Goal: Task Accomplishment & Management: Complete application form

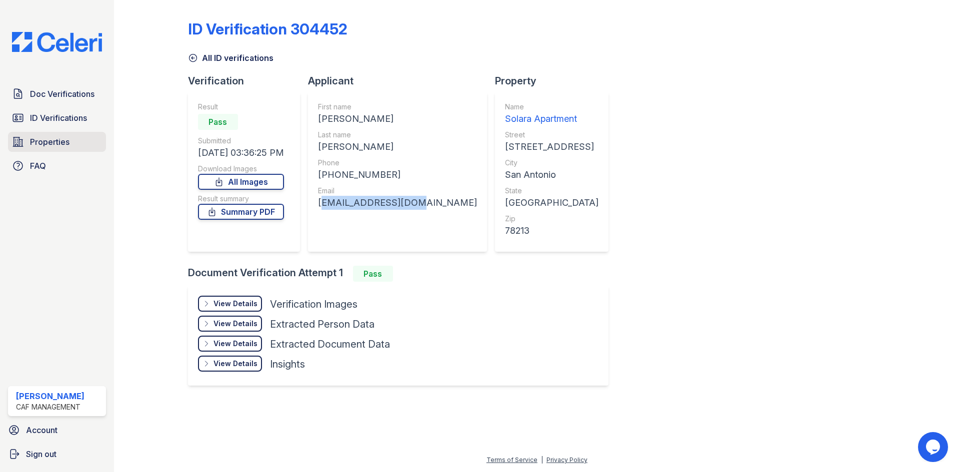
click at [56, 135] on link "Properties" at bounding box center [57, 142] width 98 height 20
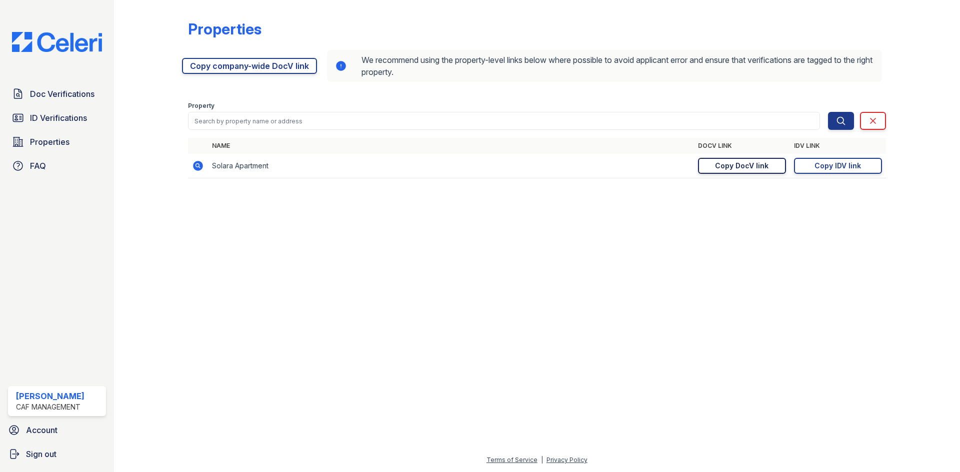
click at [747, 164] on div "Copy DocV link" at bounding box center [741, 166] width 53 height 10
click at [68, 99] on span "Doc Verifications" at bounding box center [62, 94] width 64 height 12
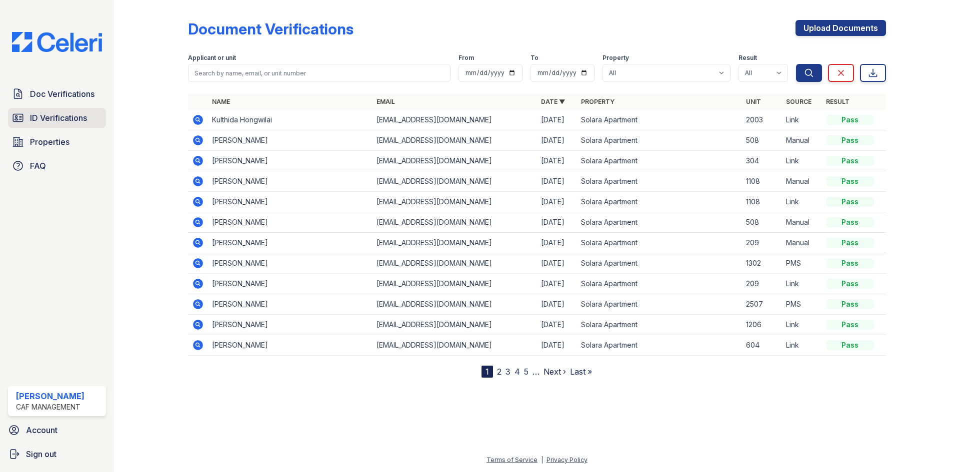
click at [63, 116] on span "ID Verifications" at bounding box center [58, 118] width 57 height 12
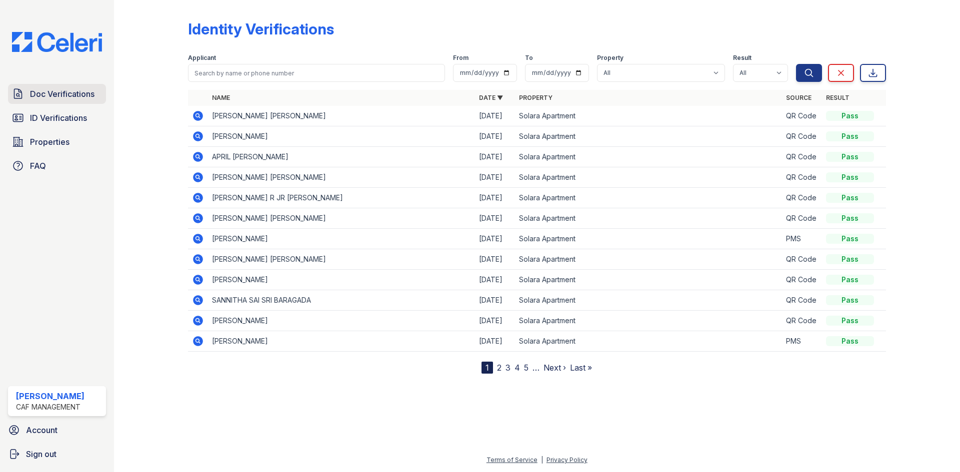
click at [61, 96] on span "Doc Verifications" at bounding box center [62, 94] width 64 height 12
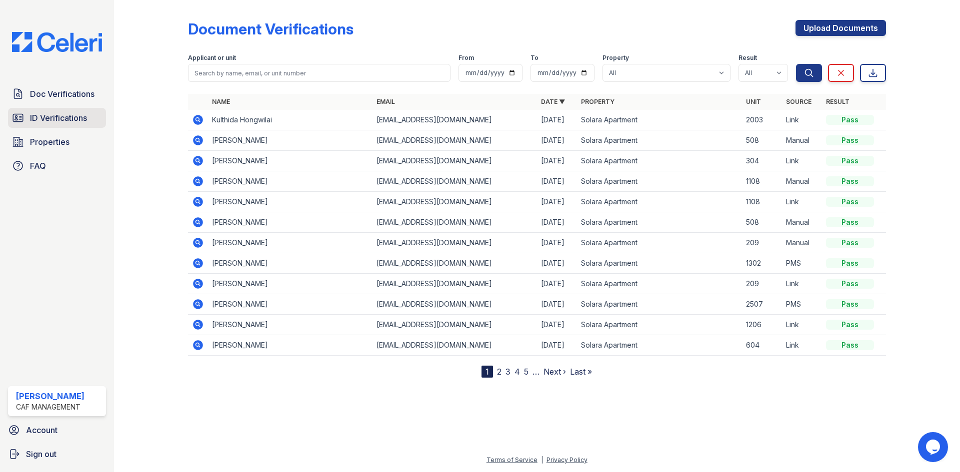
click at [47, 112] on span "ID Verifications" at bounding box center [58, 118] width 57 height 12
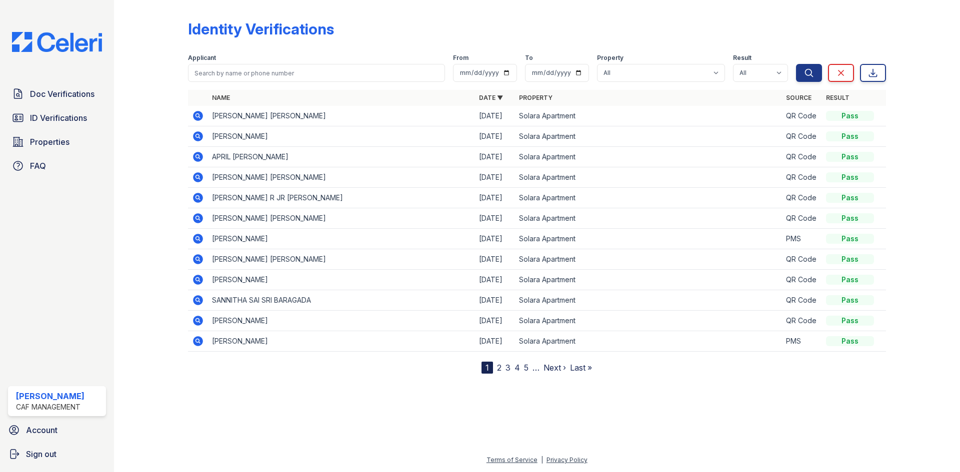
click at [203, 118] on icon at bounding box center [198, 116] width 12 height 12
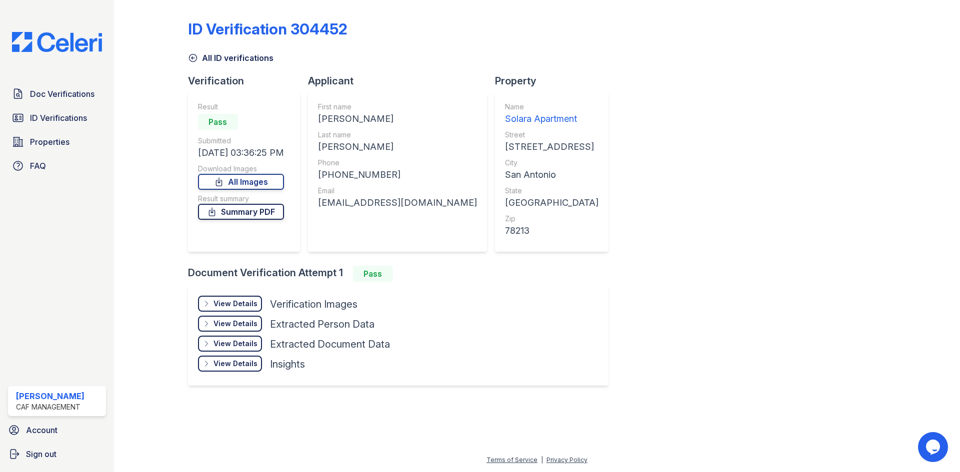
click at [247, 209] on link "Summary PDF" at bounding box center [241, 212] width 86 height 16
click at [266, 181] on link "All Images" at bounding box center [241, 182] width 86 height 16
click at [58, 95] on span "Doc Verifications" at bounding box center [62, 94] width 64 height 12
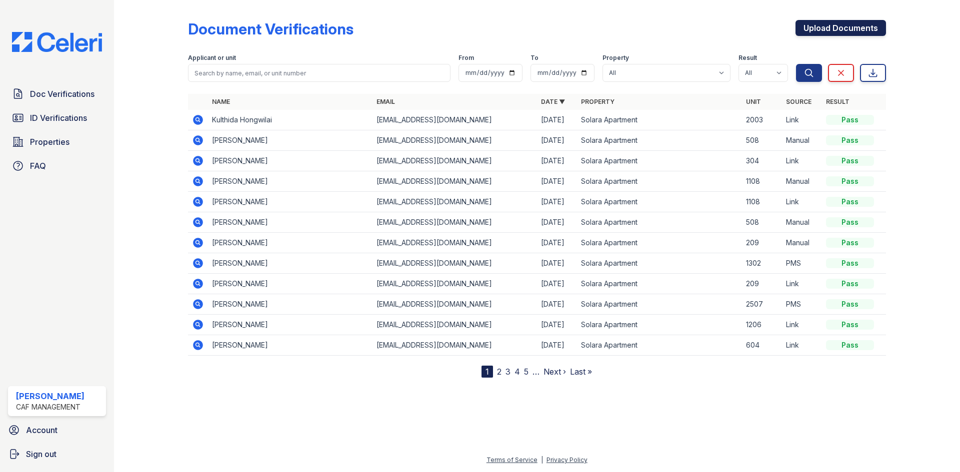
click at [841, 30] on link "Upload Documents" at bounding box center [840, 28] width 90 height 16
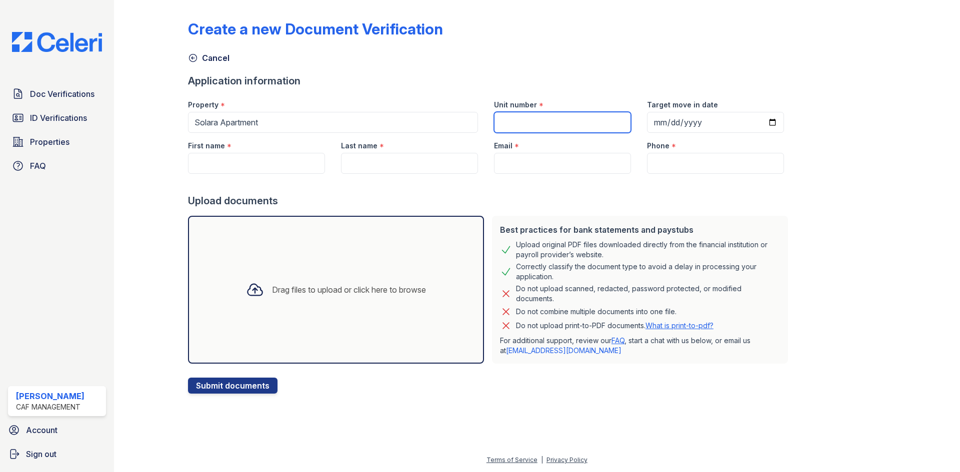
click at [531, 123] on input "Unit number" at bounding box center [562, 122] width 137 height 21
type input "2307"
click at [529, 186] on div at bounding box center [490, 184] width 604 height 20
click at [651, 119] on input "Target move in date" at bounding box center [715, 122] width 137 height 21
type input "2025-08-29"
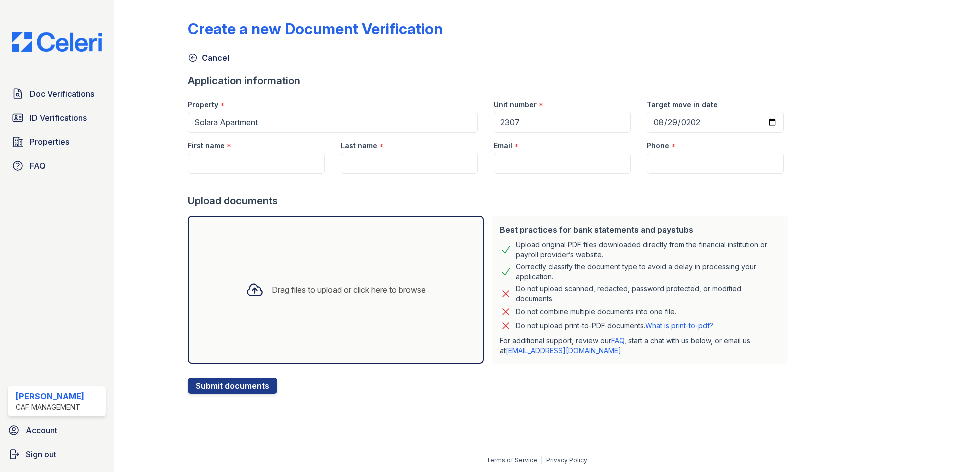
click at [304, 289] on div "Drag files to upload or click here to browse" at bounding box center [349, 290] width 154 height 12
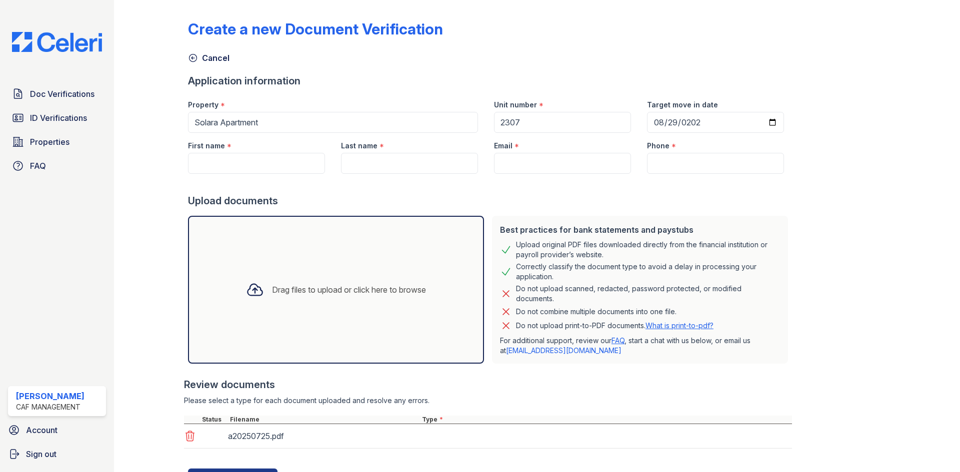
click at [316, 289] on div "Drag files to upload or click here to browse" at bounding box center [349, 290] width 154 height 12
click at [273, 304] on div "Drag files to upload or click here to browse" at bounding box center [336, 290] width 196 height 34
click at [314, 285] on div "Drag files to upload or click here to browse" at bounding box center [349, 290] width 154 height 12
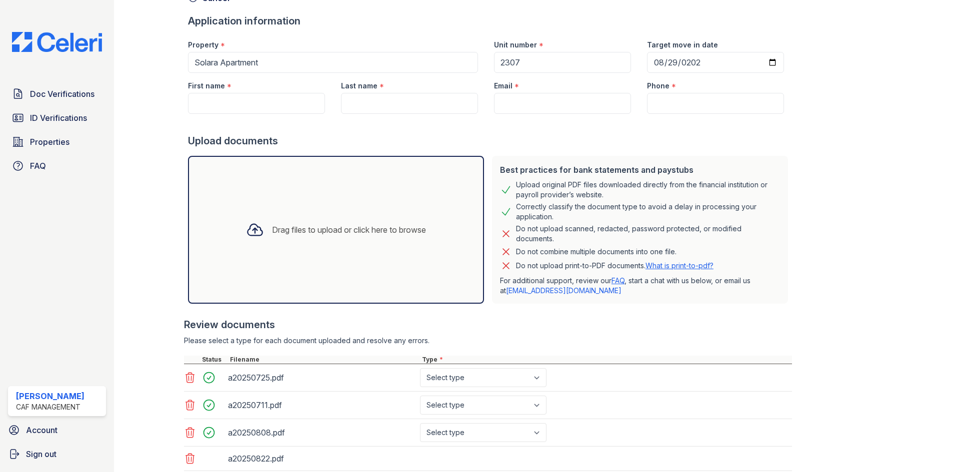
scroll to position [129, 0]
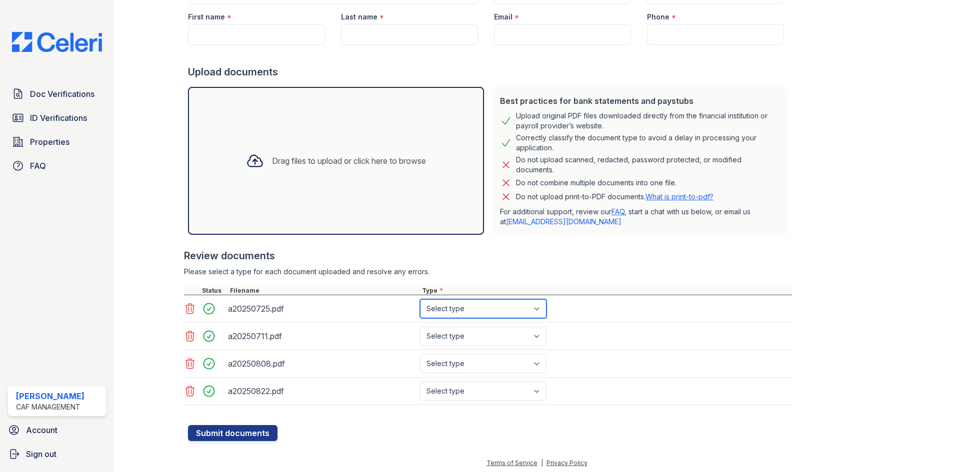
click at [458, 309] on select "Select type Paystub Bank Statement Offer Letter Tax Documents Benefit Award Let…" at bounding box center [483, 308] width 126 height 19
select select "paystub"
click at [420, 299] on select "Select type Paystub Bank Statement Offer Letter Tax Documents Benefit Award Let…" at bounding box center [483, 308] width 126 height 19
click at [444, 340] on select "Select type Paystub Bank Statement Offer Letter Tax Documents Benefit Award Let…" at bounding box center [483, 336] width 126 height 19
select select "paystub"
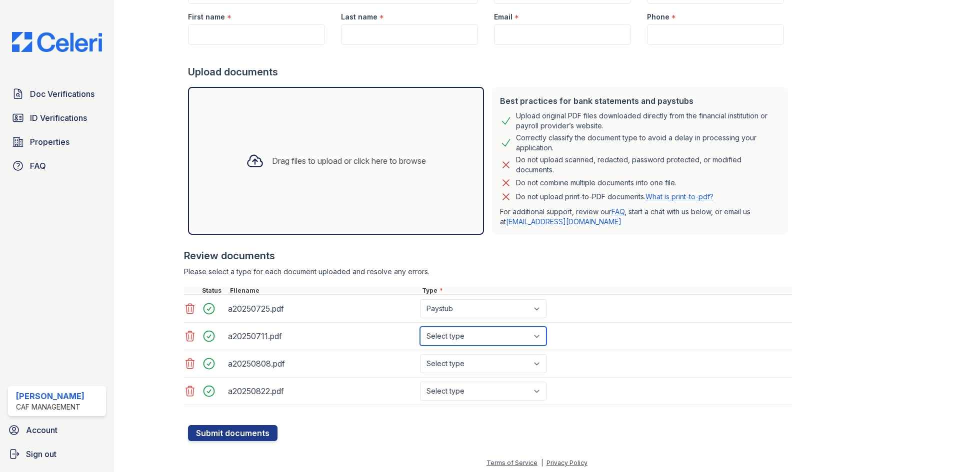
click at [420, 327] on select "Select type Paystub Bank Statement Offer Letter Tax Documents Benefit Award Let…" at bounding box center [483, 336] width 126 height 19
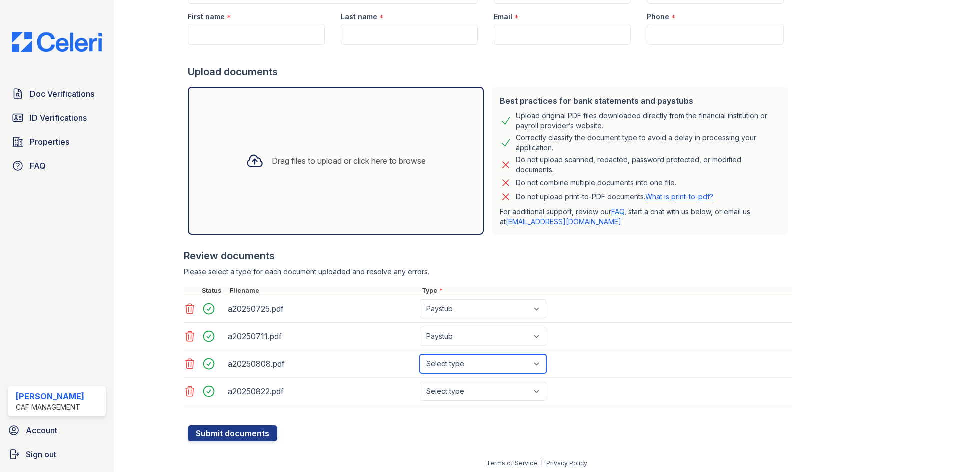
click at [460, 365] on select "Select type Paystub Bank Statement Offer Letter Tax Documents Benefit Award Let…" at bounding box center [483, 363] width 126 height 19
select select "paystub"
click at [420, 354] on select "Select type Paystub Bank Statement Offer Letter Tax Documents Benefit Award Let…" at bounding box center [483, 363] width 126 height 19
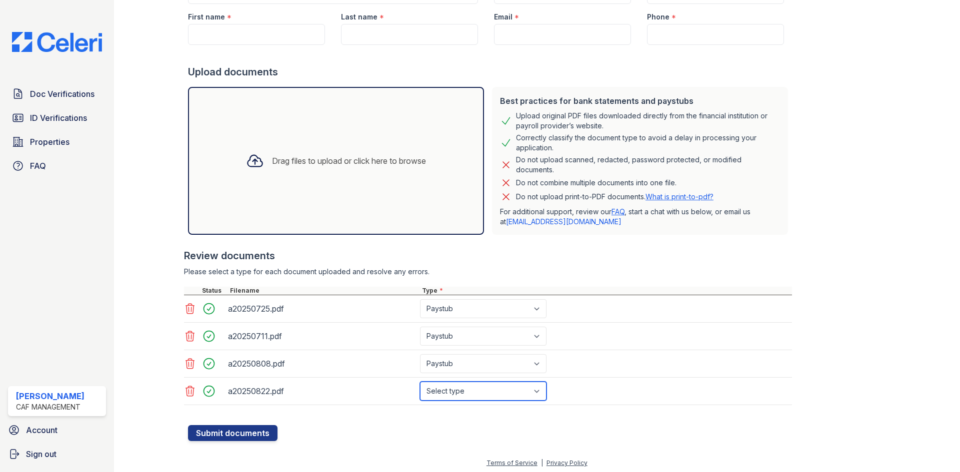
click at [449, 392] on select "Select type Paystub Bank Statement Offer Letter Tax Documents Benefit Award Let…" at bounding box center [483, 391] width 126 height 19
select select "paystub"
click at [420, 382] on select "Select type Paystub Bank Statement Offer Letter Tax Documents Benefit Award Let…" at bounding box center [483, 391] width 126 height 19
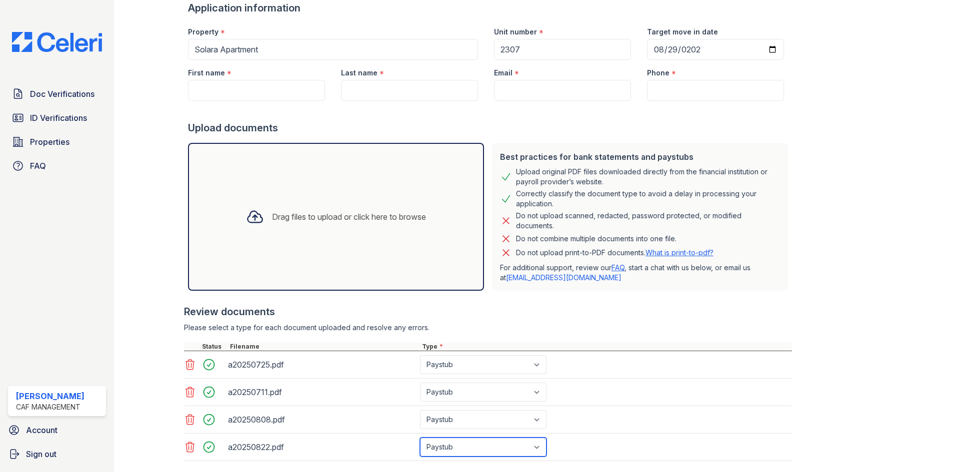
scroll to position [0, 0]
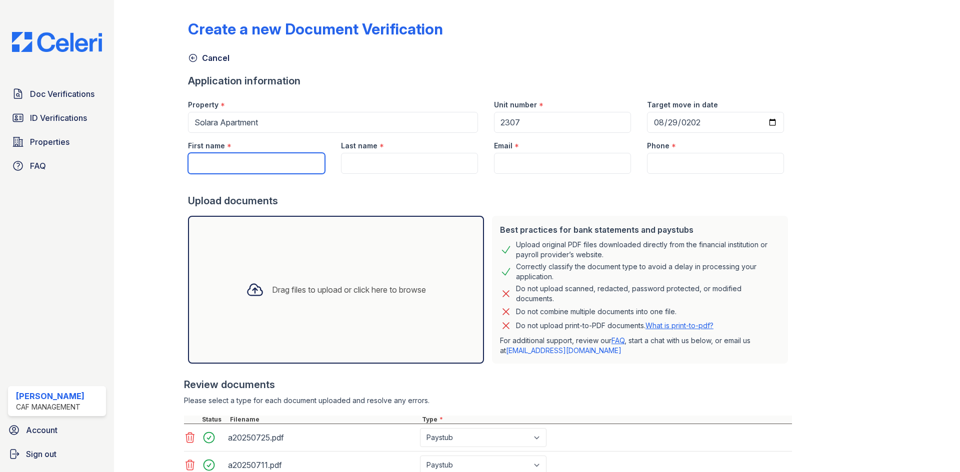
click at [254, 165] on input "First name" at bounding box center [256, 163] width 137 height 21
click at [521, 160] on input "Email" at bounding box center [562, 163] width 137 height 21
click at [674, 160] on input "Phone" at bounding box center [715, 163] width 137 height 21
paste input "(512) 791-7567"
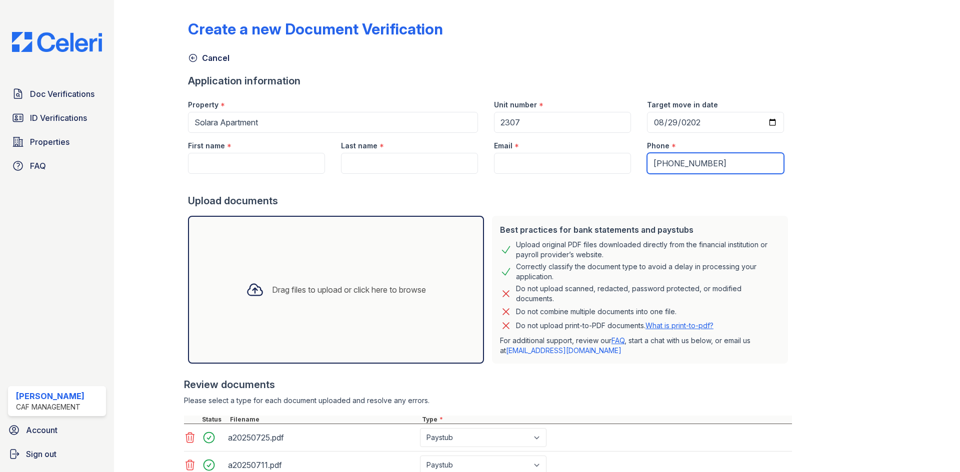
type input "(512) 791-7567"
click at [274, 162] on input "First name" at bounding box center [256, 163] width 137 height 21
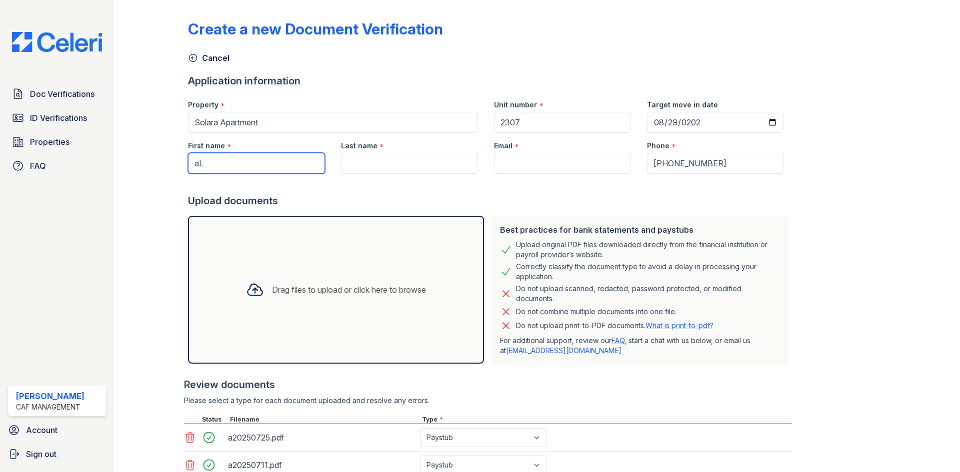
type input "a"
type input "[PERSON_NAME]"
click at [348, 150] on label "Last name" at bounding box center [359, 146] width 36 height 10
click at [348, 153] on input "Last name" at bounding box center [409, 163] width 137 height 21
click at [353, 159] on input "Last name" at bounding box center [409, 163] width 137 height 21
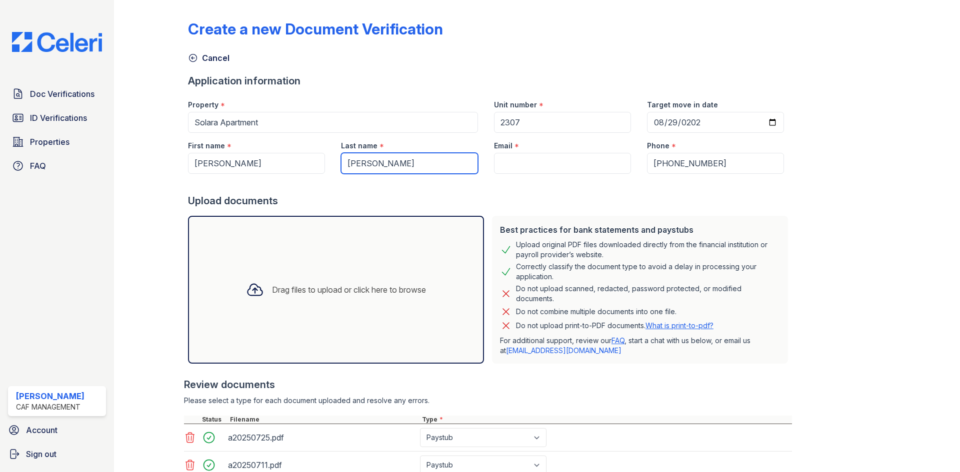
type input "[PERSON_NAME]"
click at [561, 177] on div at bounding box center [490, 184] width 604 height 20
click at [551, 173] on form "Application information Property * Solara Apartment Unit number * 2307 Target m…" at bounding box center [490, 322] width 604 height 496
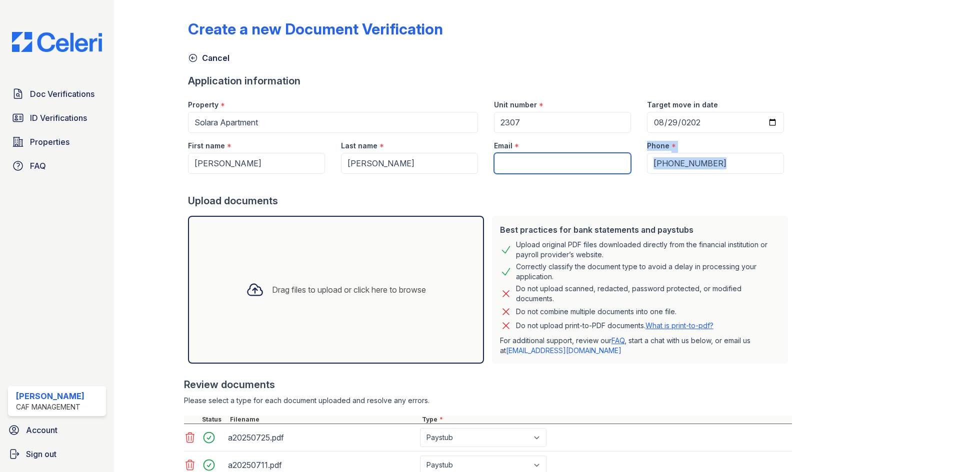
click at [549, 161] on input "Email" at bounding box center [562, 163] width 137 height 21
click at [513, 164] on input "Email" at bounding box center [562, 163] width 137 height 21
paste input "[EMAIL_ADDRESS][DOMAIN_NAME]"
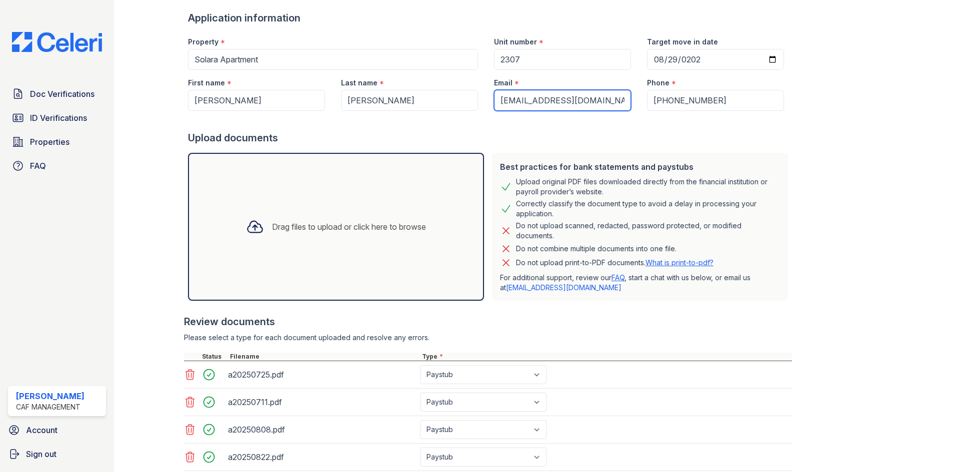
scroll to position [132, 0]
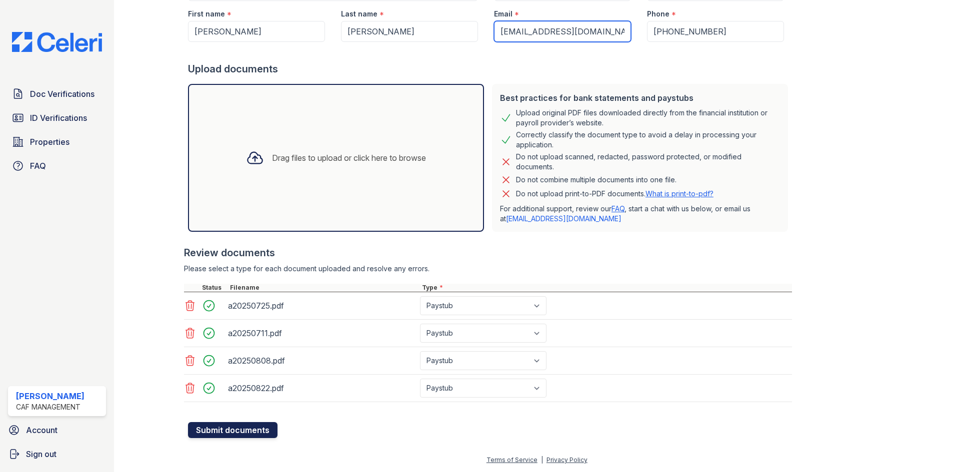
type input "[EMAIL_ADDRESS][DOMAIN_NAME]"
click at [235, 427] on button "Submit documents" at bounding box center [232, 430] width 89 height 16
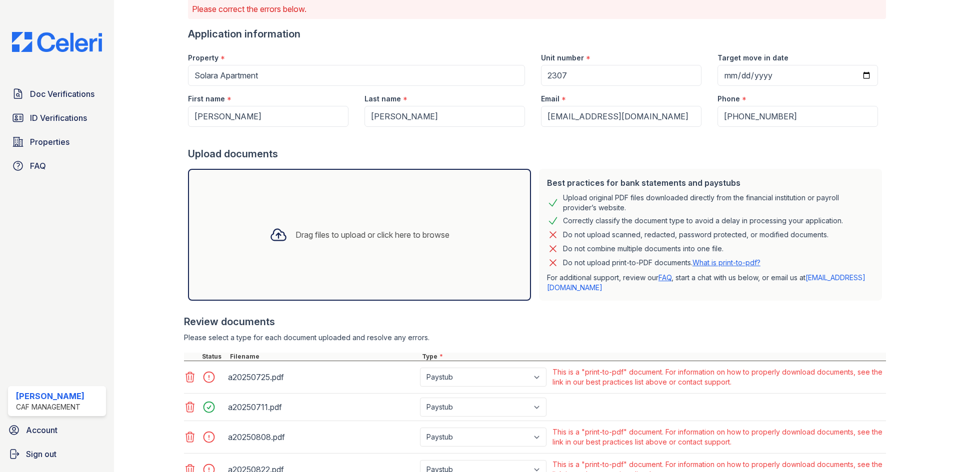
scroll to position [159, 0]
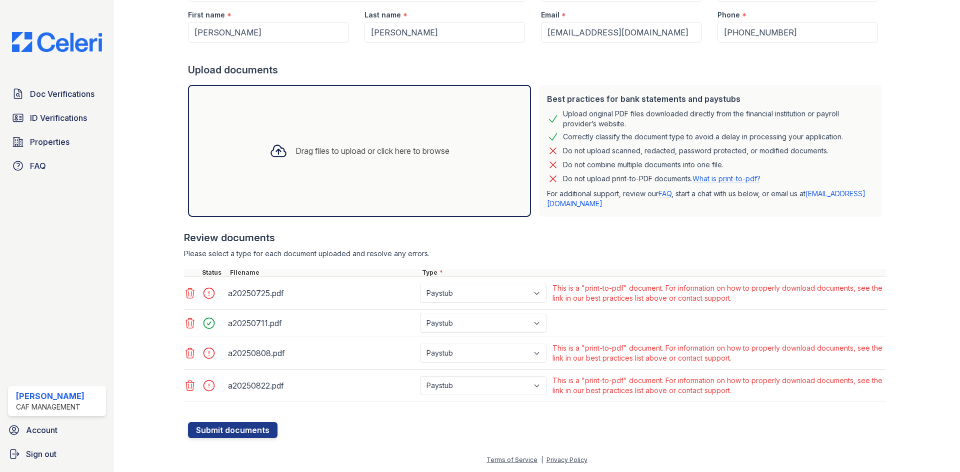
click at [204, 298] on div at bounding box center [212, 293] width 28 height 14
click at [205, 297] on div at bounding box center [212, 293] width 28 height 14
click at [189, 293] on icon at bounding box center [190, 293] width 12 height 12
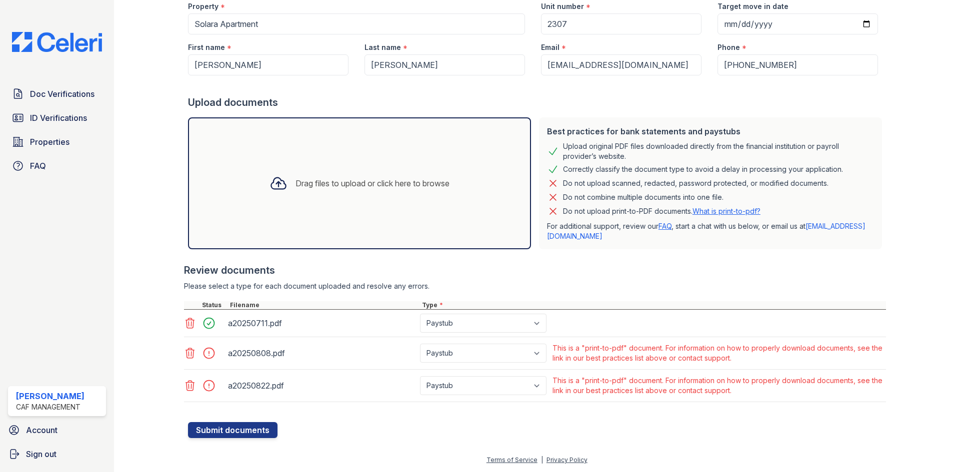
click at [191, 355] on icon at bounding box center [190, 353] width 12 height 12
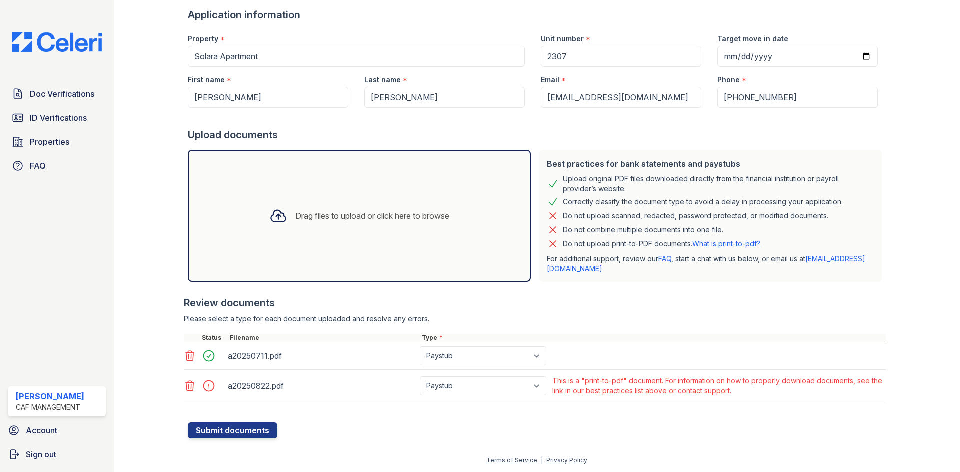
click at [188, 387] on icon at bounding box center [190, 386] width 12 height 12
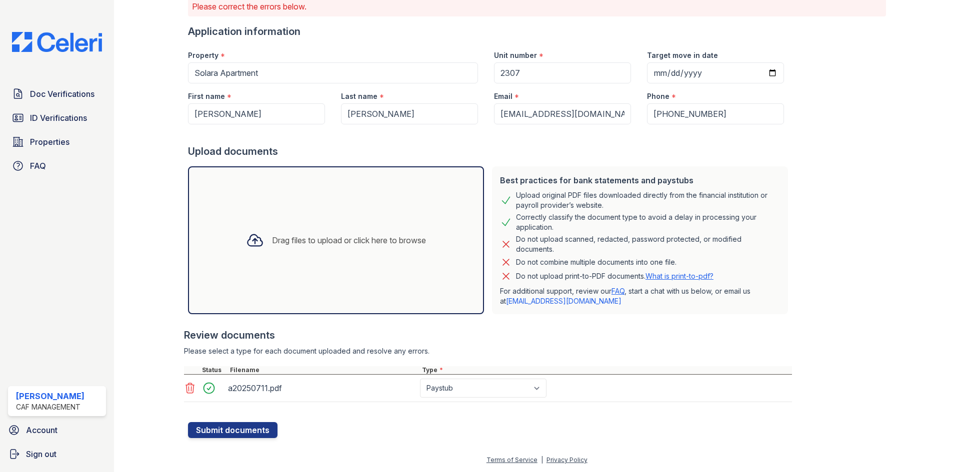
scroll to position [77, 0]
click at [264, 261] on div "Drag files to upload or click here to browse" at bounding box center [336, 240] width 296 height 148
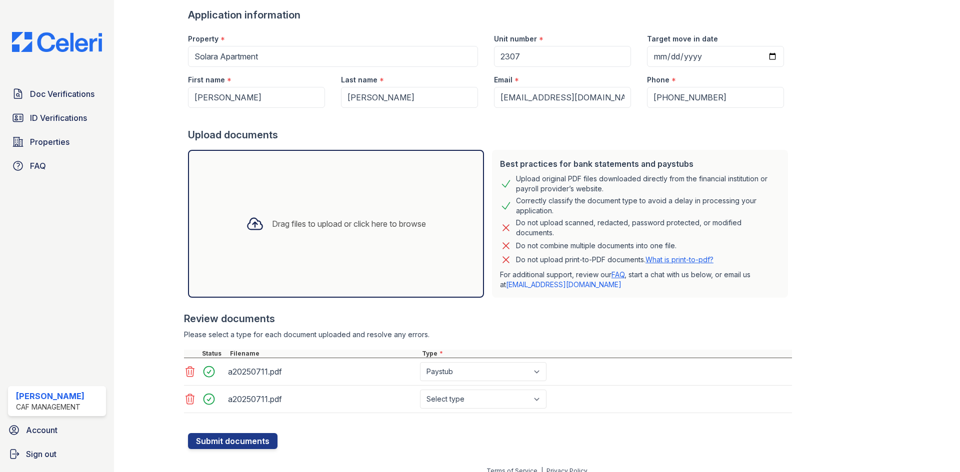
click at [335, 245] on div "Drag files to upload or click here to browse" at bounding box center [336, 224] width 296 height 148
click at [346, 239] on div "Drag files to upload or click here to browse" at bounding box center [336, 224] width 196 height 34
click at [387, 242] on div "Drag files to upload or click here to browse" at bounding box center [336, 224] width 296 height 148
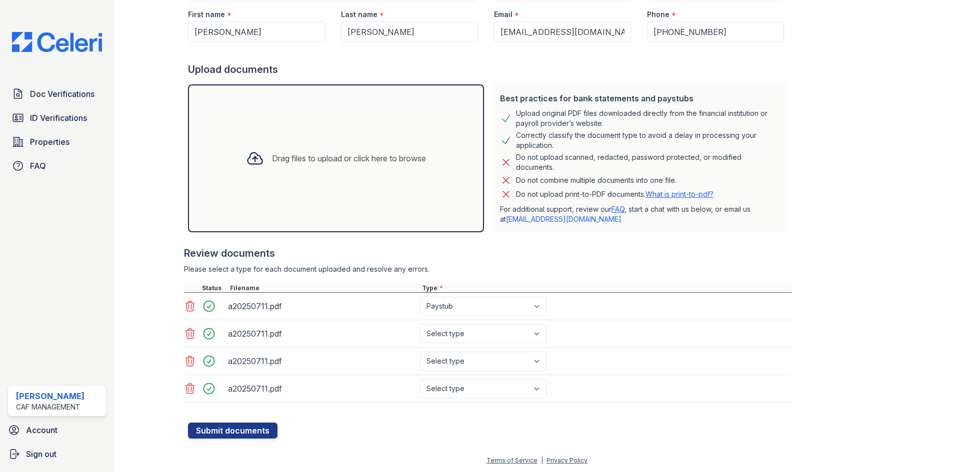
scroll to position [160, 0]
click at [455, 337] on select "Select type Paystub Bank Statement Offer Letter Tax Documents Benefit Award Let…" at bounding box center [483, 333] width 126 height 19
select select "paystub"
click at [420, 324] on select "Select type Paystub Bank Statement Offer Letter Tax Documents Benefit Award Let…" at bounding box center [483, 333] width 126 height 19
click at [451, 358] on select "Select type Paystub Bank Statement Offer Letter Tax Documents Benefit Award Let…" at bounding box center [483, 360] width 126 height 19
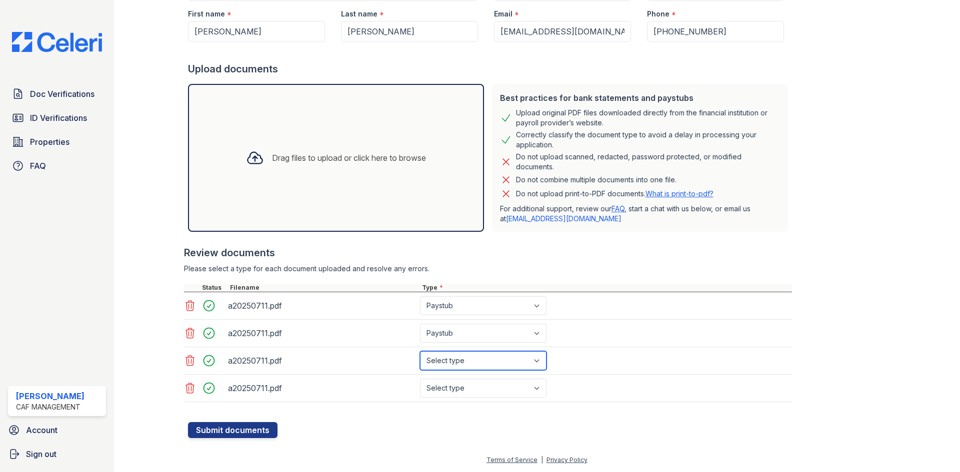
select select "paystub"
click at [420, 351] on select "Select type Paystub Bank Statement Offer Letter Tax Documents Benefit Award Let…" at bounding box center [483, 360] width 126 height 19
click at [451, 393] on select "Select type Paystub Bank Statement Offer Letter Tax Documents Benefit Award Let…" at bounding box center [483, 388] width 126 height 19
click at [420, 379] on select "Select type Paystub Bank Statement Offer Letter Tax Documents Benefit Award Let…" at bounding box center [483, 388] width 126 height 19
drag, startPoint x: 442, startPoint y: 391, endPoint x: 444, endPoint y: 382, distance: 9.2
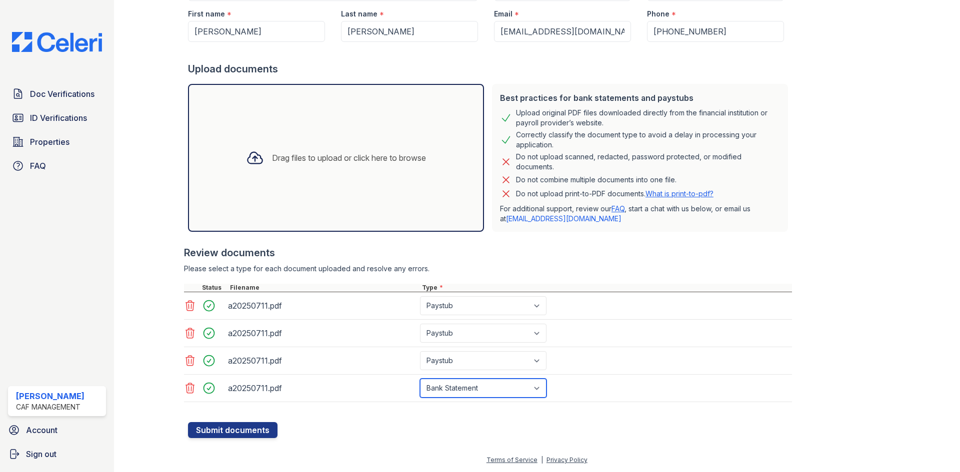
click at [442, 391] on select "Select type Paystub Bank Statement Offer Letter Tax Documents Benefit Award Let…" at bounding box center [483, 388] width 126 height 19
select select "paystub"
click at [420, 379] on select "Select type Paystub Bank Statement Offer Letter Tax Documents Benefit Award Let…" at bounding box center [483, 388] width 126 height 19
click at [212, 431] on button "Submit documents" at bounding box center [232, 430] width 89 height 16
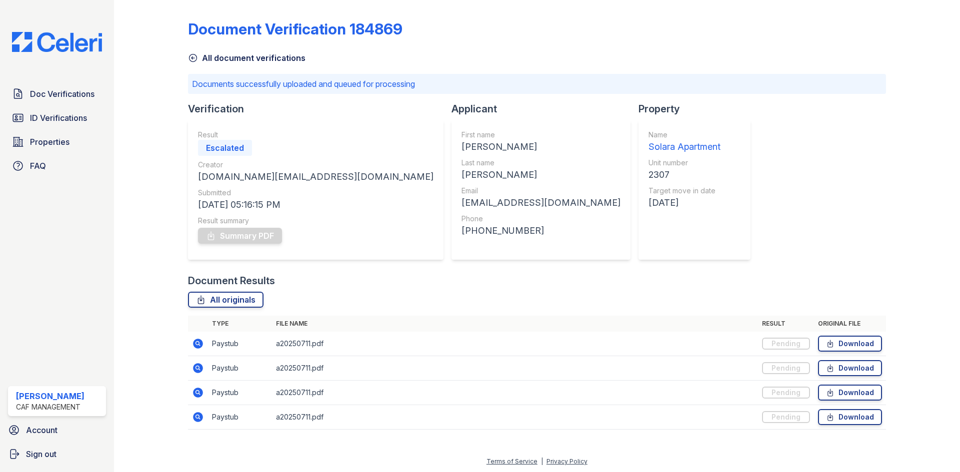
click at [63, 106] on div "Doc Verifications ID Verifications Properties FAQ" at bounding box center [57, 130] width 106 height 92
click at [63, 102] on link "Doc Verifications" at bounding box center [57, 94] width 98 height 20
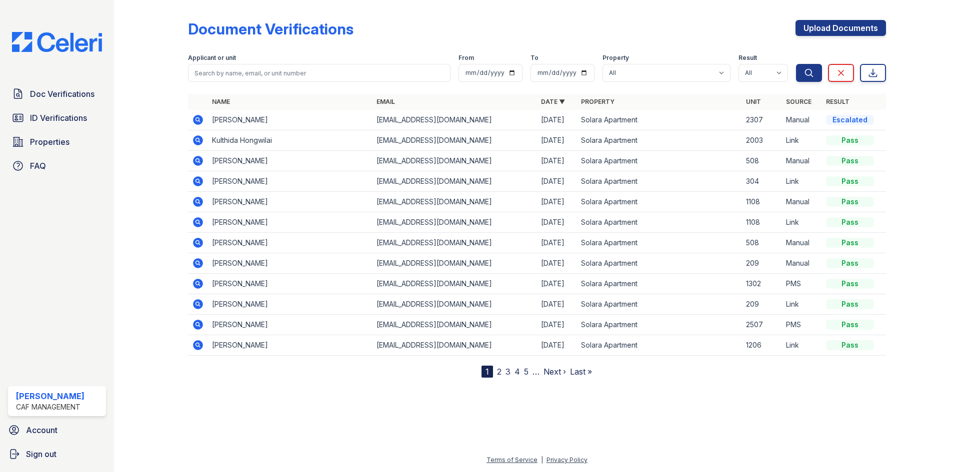
click at [60, 122] on span "ID Verifications" at bounding box center [58, 118] width 57 height 12
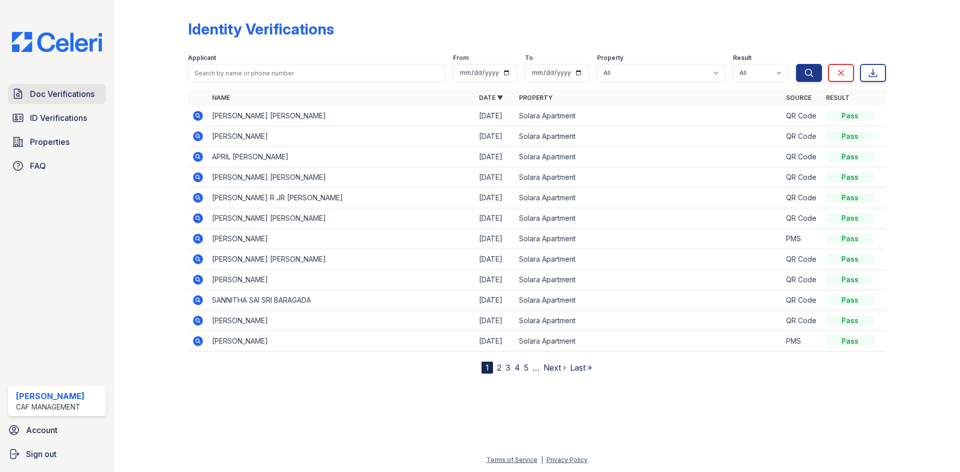
click at [65, 103] on link "Doc Verifications" at bounding box center [57, 94] width 98 height 20
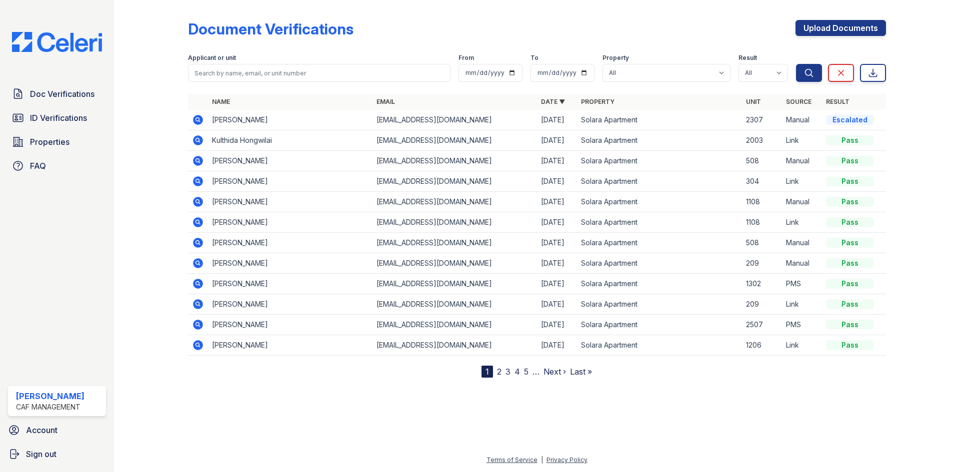
click at [194, 119] on icon at bounding box center [198, 120] width 10 height 10
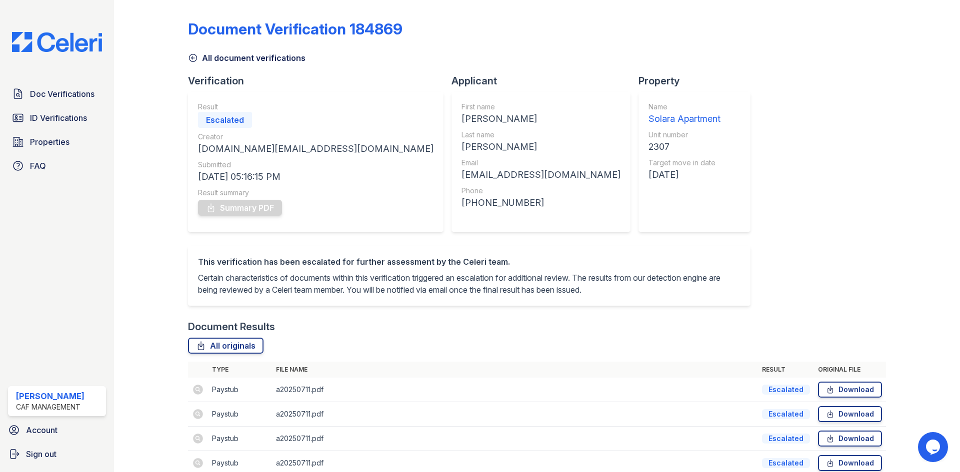
scroll to position [59, 0]
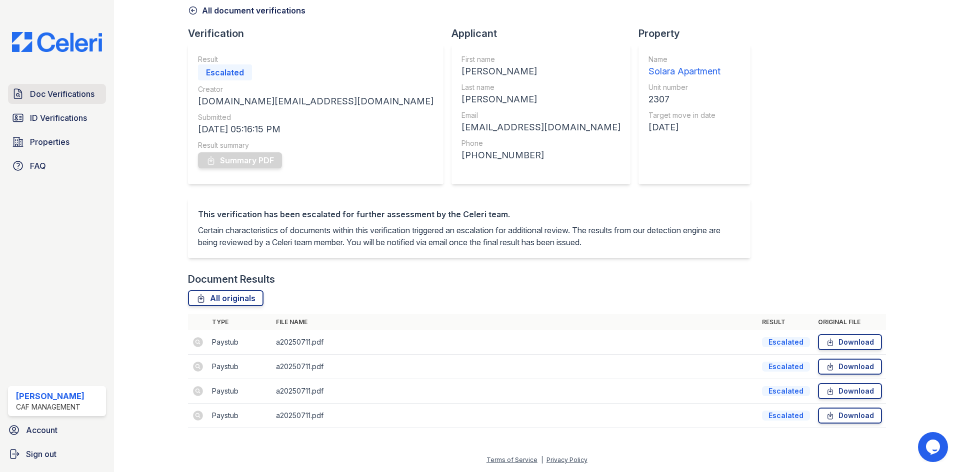
click at [26, 94] on link "Doc Verifications" at bounding box center [57, 94] width 98 height 20
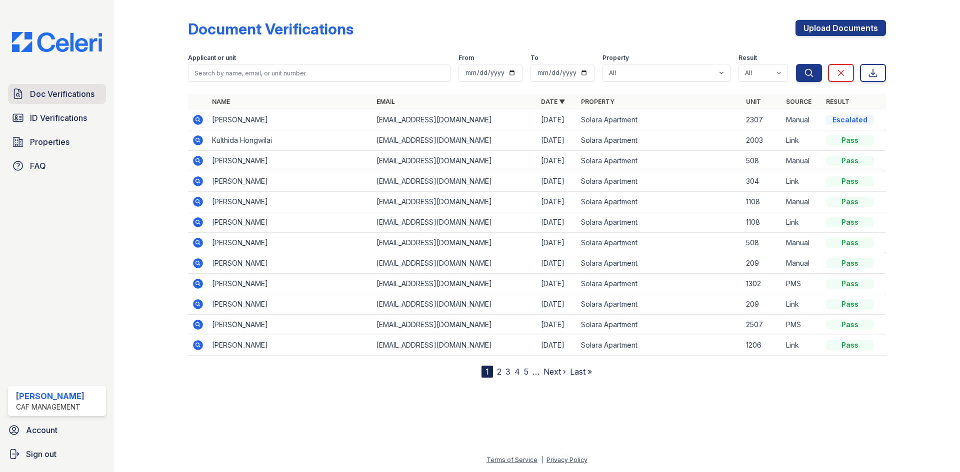
click at [42, 90] on span "Doc Verifications" at bounding box center [62, 94] width 64 height 12
click at [804, 24] on link "Upload Documents" at bounding box center [840, 28] width 90 height 16
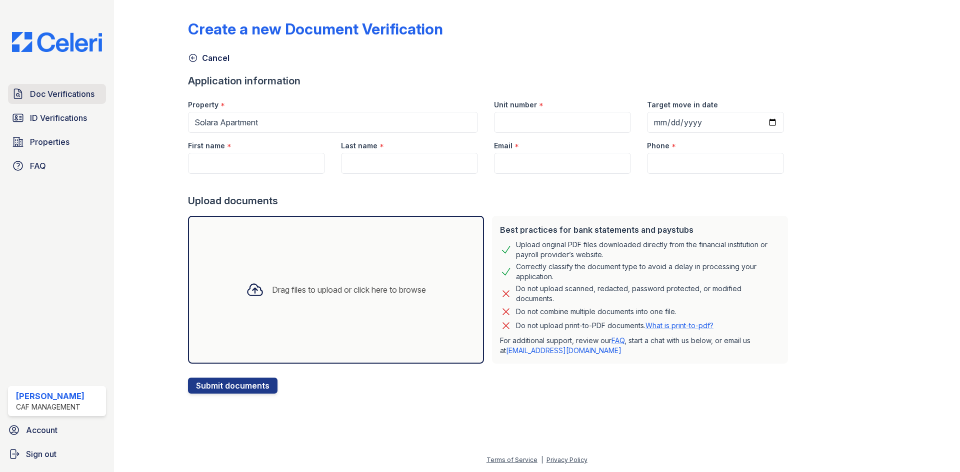
click at [48, 99] on span "Doc Verifications" at bounding box center [62, 94] width 64 height 12
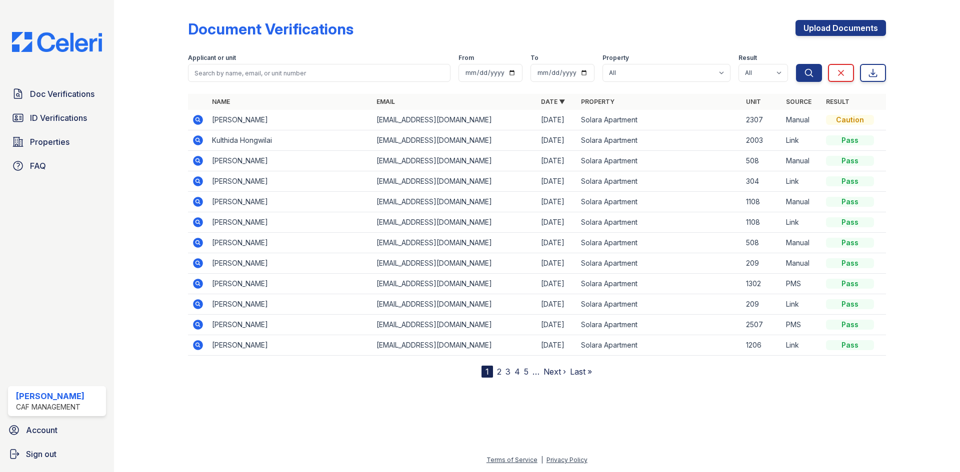
click at [198, 119] on icon at bounding box center [197, 119] width 2 height 2
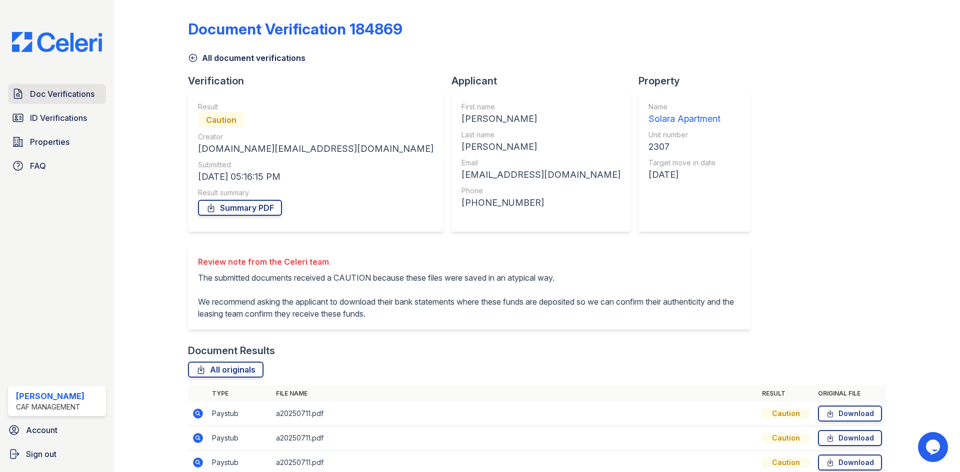
click at [65, 97] on span "Doc Verifications" at bounding box center [62, 94] width 64 height 12
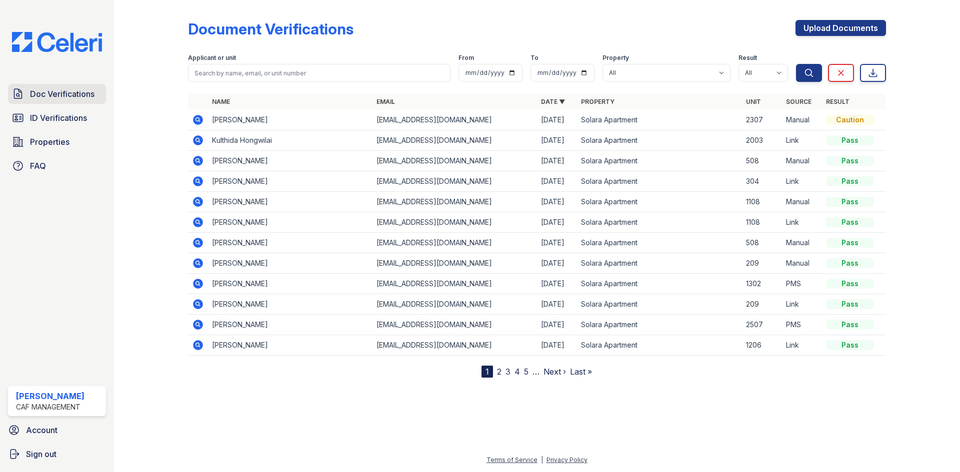
click at [53, 98] on span "Doc Verifications" at bounding box center [62, 94] width 64 height 12
click at [48, 113] on span "ID Verifications" at bounding box center [58, 118] width 57 height 12
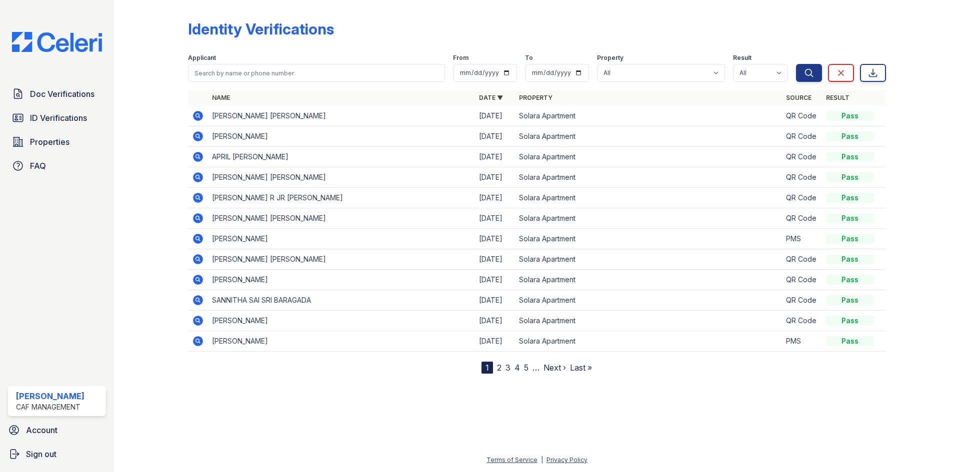
click at [65, 86] on link "Doc Verifications" at bounding box center [57, 94] width 98 height 20
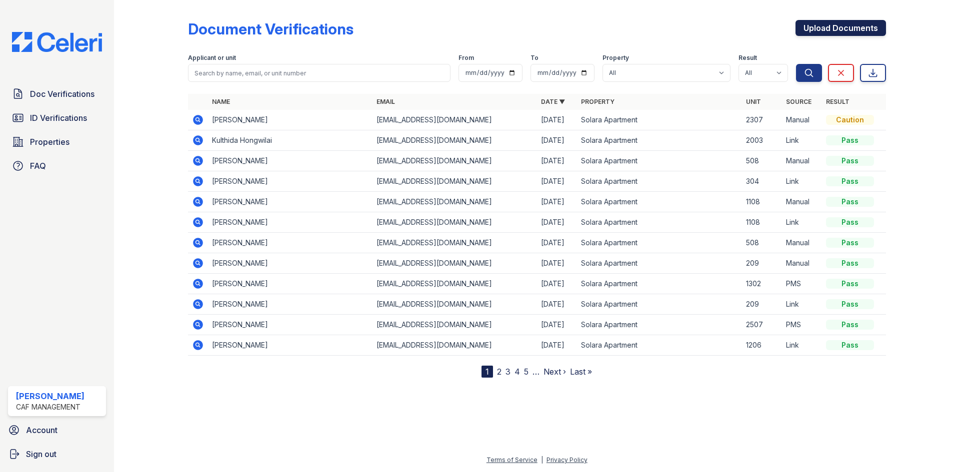
click at [830, 22] on link "Upload Documents" at bounding box center [840, 28] width 90 height 16
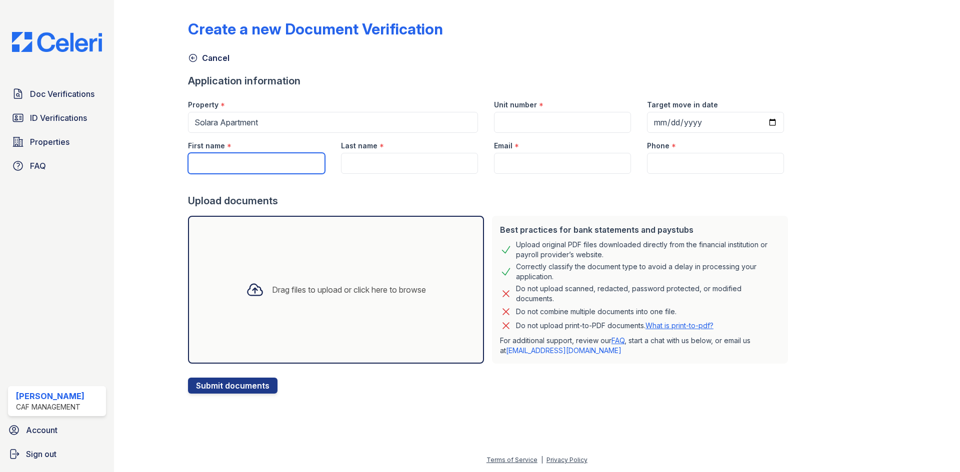
click at [224, 162] on input "First name" at bounding box center [256, 163] width 137 height 21
type input "[PERSON_NAME]"
click at [361, 164] on input "Last name" at bounding box center [409, 163] width 137 height 21
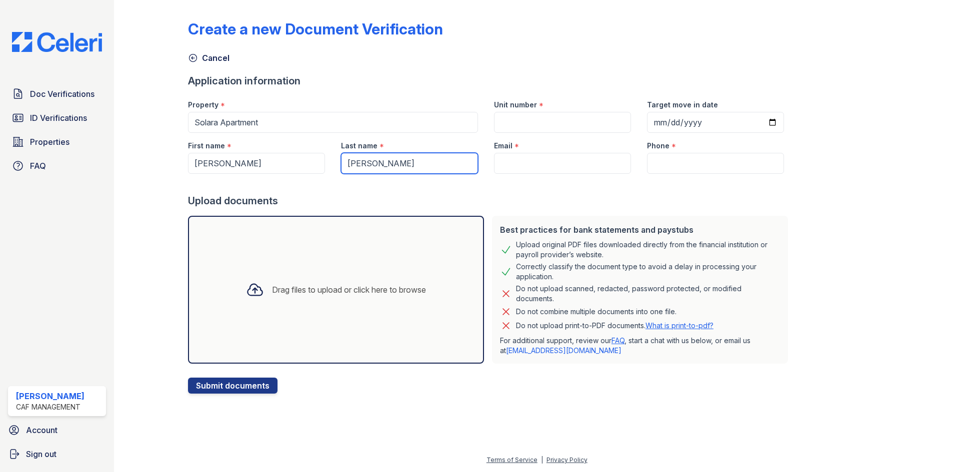
type input "[PERSON_NAME]"
click at [500, 124] on input "Unit number" at bounding box center [562, 122] width 137 height 21
type input "2307"
click at [513, 164] on input "Email" at bounding box center [562, 163] width 137 height 21
click at [541, 154] on input "Email" at bounding box center [562, 163] width 137 height 21
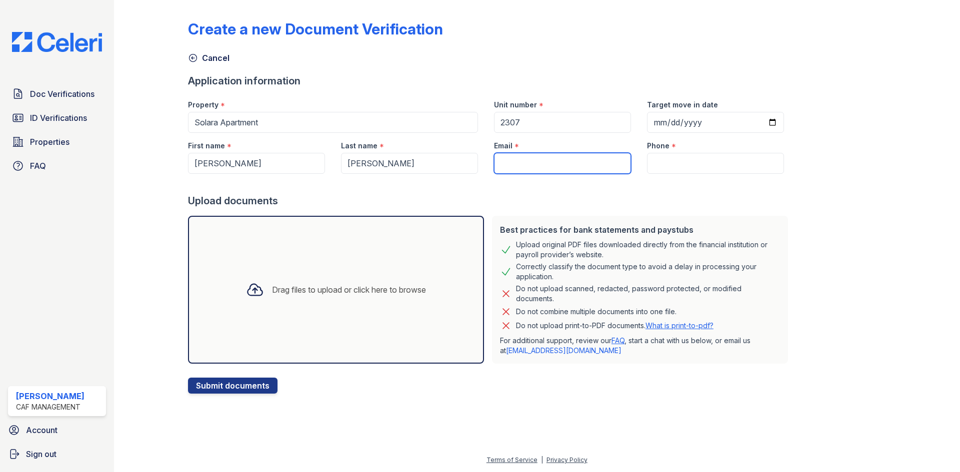
click at [534, 170] on input "Email" at bounding box center [562, 163] width 137 height 21
paste input "[EMAIL_ADDRESS][DOMAIN_NAME]"
type input "[EMAIL_ADDRESS][DOMAIN_NAME]"
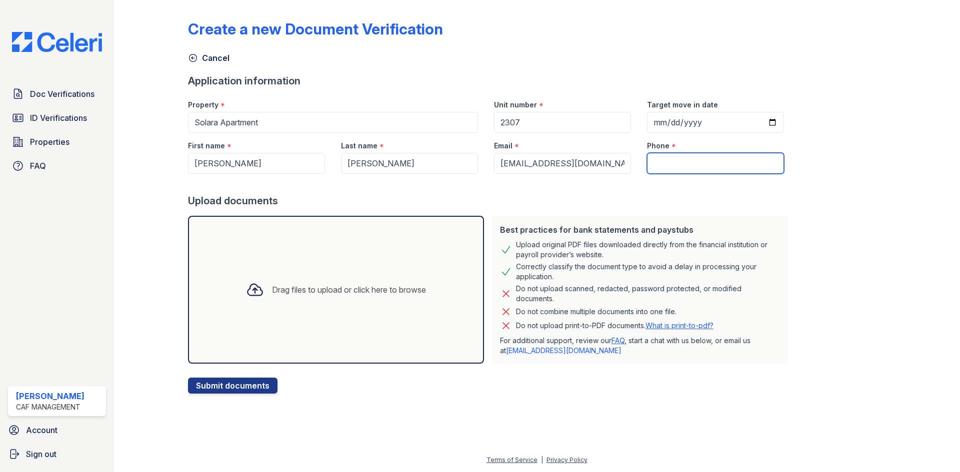
click at [665, 169] on input "Phone" at bounding box center [715, 163] width 137 height 21
click at [656, 155] on input "Phone" at bounding box center [715, 163] width 137 height 21
paste input "(512) 791-7567"
type input "(512) 791-7567"
click at [320, 271] on div "Drag files to upload or click here to browse" at bounding box center [336, 290] width 296 height 148
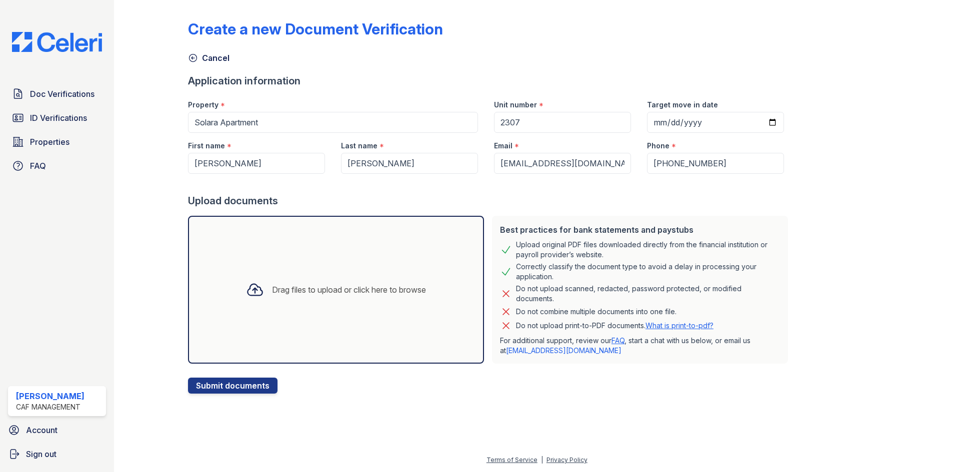
click at [260, 284] on div at bounding box center [255, 290] width 26 height 26
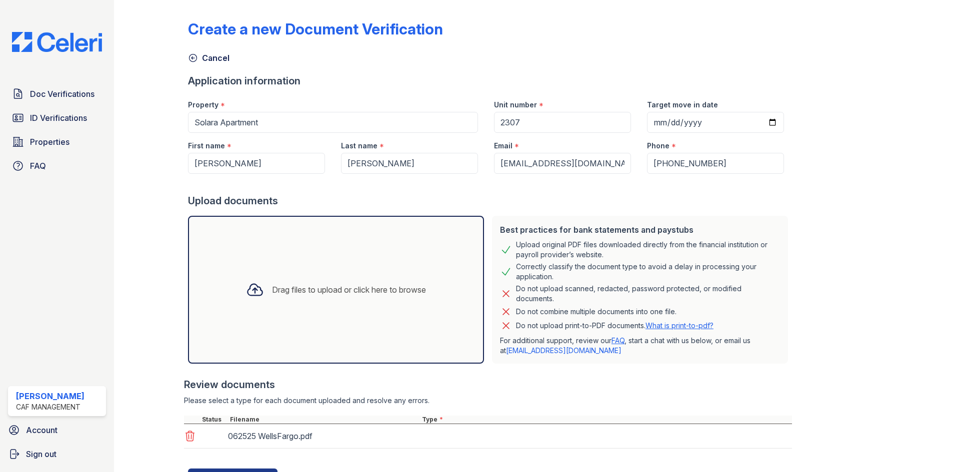
click at [272, 250] on div "Drag files to upload or click here to browse" at bounding box center [336, 290] width 296 height 148
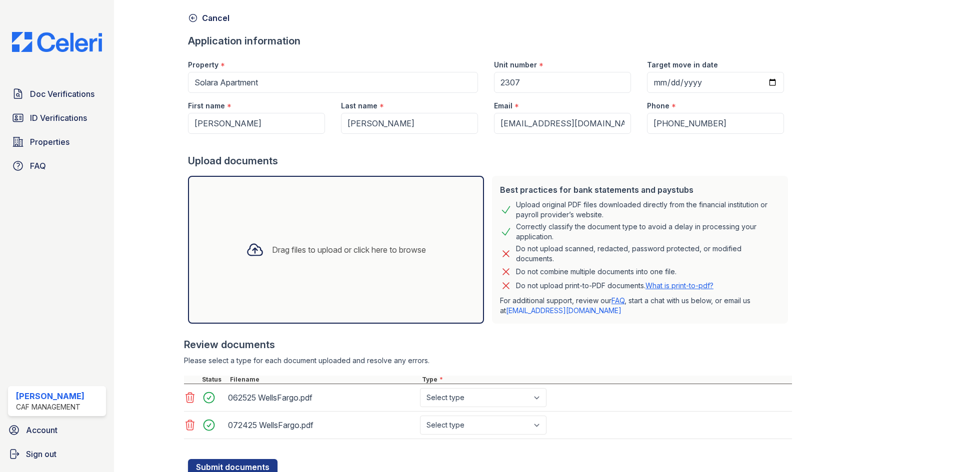
scroll to position [77, 0]
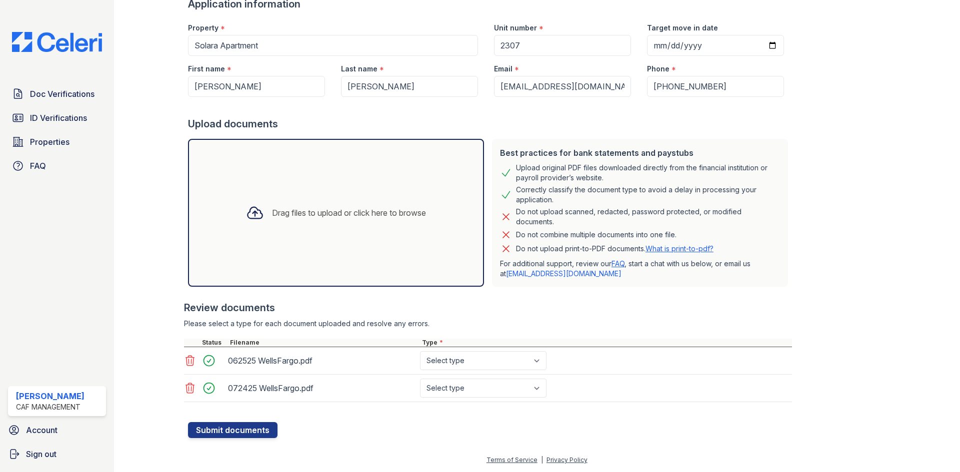
click at [326, 208] on div "Drag files to upload or click here to browse" at bounding box center [349, 213] width 154 height 12
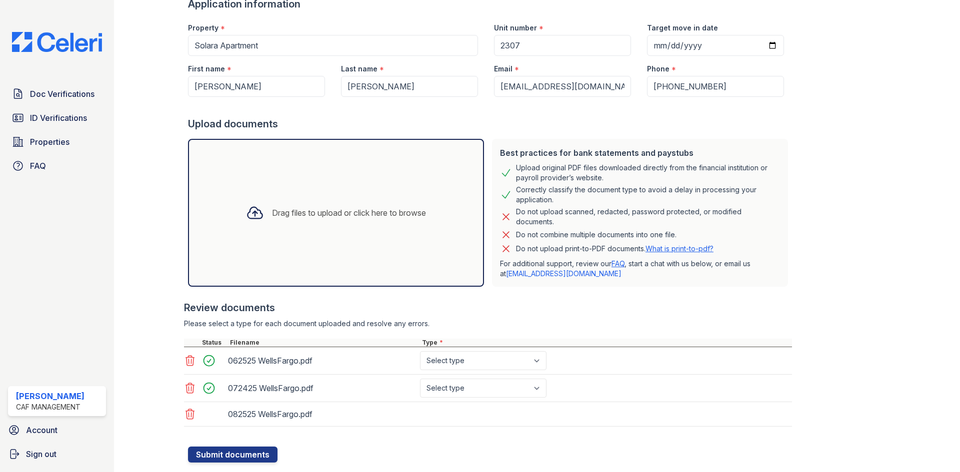
click at [306, 220] on div "Drag files to upload or click here to browse" at bounding box center [336, 213] width 196 height 34
click at [323, 217] on div "Drag files to upload or click here to browse" at bounding box center [349, 213] width 154 height 12
click at [302, 229] on div "Drag files to upload or click here to browse" at bounding box center [336, 213] width 196 height 34
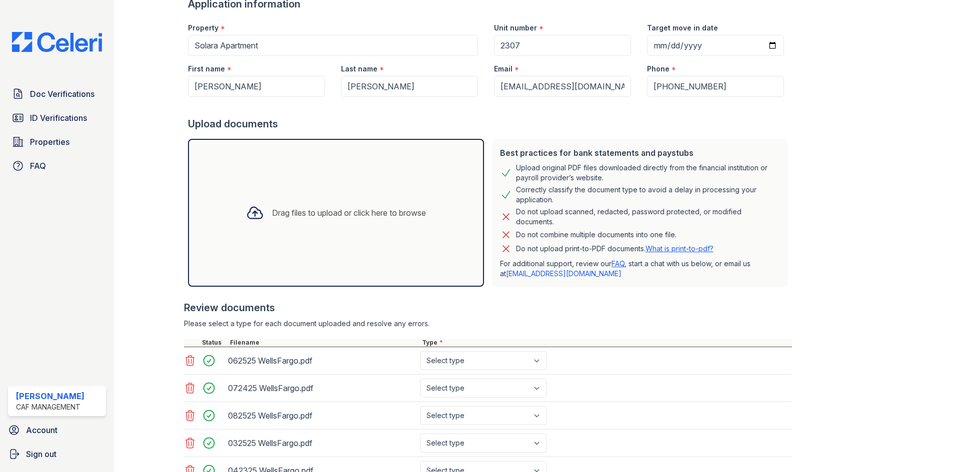
scroll to position [184, 0]
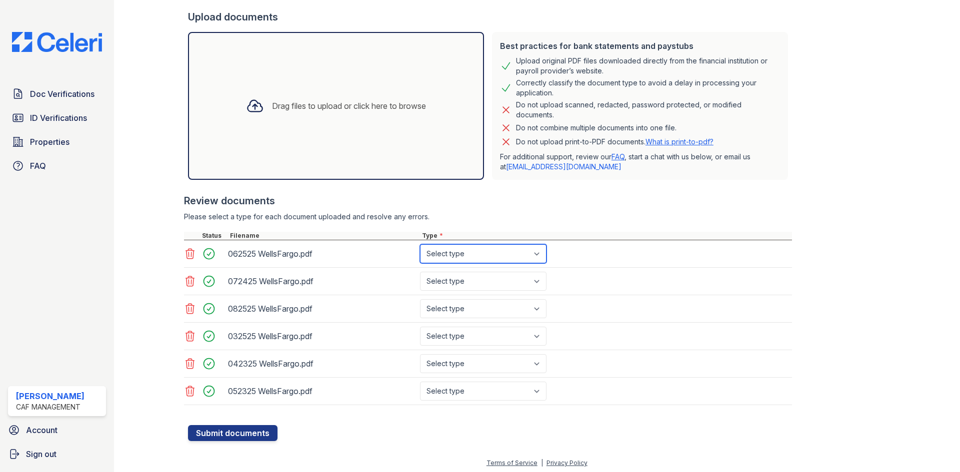
click at [441, 249] on select "Select type Paystub Bank Statement Offer Letter Tax Documents Benefit Award Let…" at bounding box center [483, 253] width 126 height 19
select select "bank_statement"
click at [420, 244] on select "Select type Paystub Bank Statement Offer Letter Tax Documents Benefit Award Let…" at bounding box center [483, 253] width 126 height 19
click at [446, 281] on select "Select type Paystub Bank Statement Offer Letter Tax Documents Benefit Award Let…" at bounding box center [483, 281] width 126 height 19
select select "bank_statement"
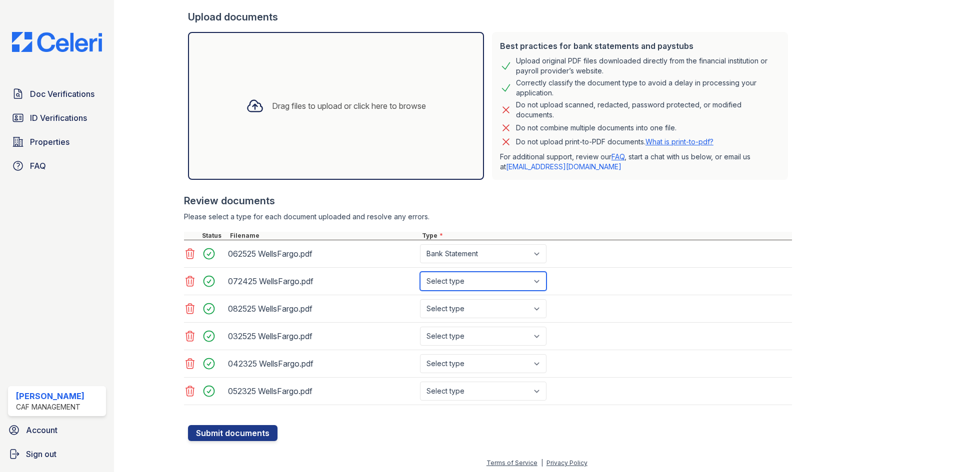
click at [420, 272] on select "Select type Paystub Bank Statement Offer Letter Tax Documents Benefit Award Let…" at bounding box center [483, 281] width 126 height 19
click at [455, 305] on select "Select type Paystub Bank Statement Offer Letter Tax Documents Benefit Award Let…" at bounding box center [483, 308] width 126 height 19
select select "bank_statement"
click at [420, 299] on select "Select type Paystub Bank Statement Offer Letter Tax Documents Benefit Award Let…" at bounding box center [483, 308] width 126 height 19
drag, startPoint x: 458, startPoint y: 335, endPoint x: 461, endPoint y: 345, distance: 10.6
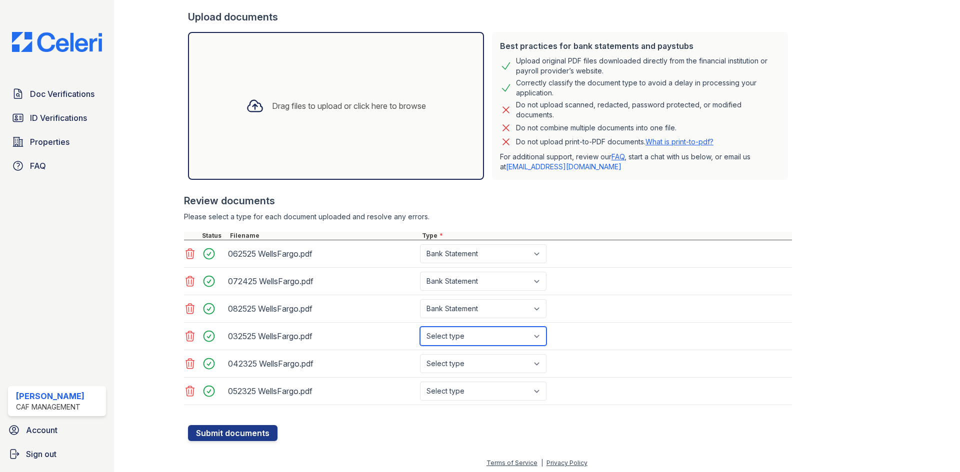
click at [458, 335] on select "Select type Paystub Bank Statement Offer Letter Tax Documents Benefit Award Let…" at bounding box center [483, 336] width 126 height 19
select select "bank_statement"
click at [420, 327] on select "Select type Paystub Bank Statement Offer Letter Tax Documents Benefit Award Let…" at bounding box center [483, 336] width 126 height 19
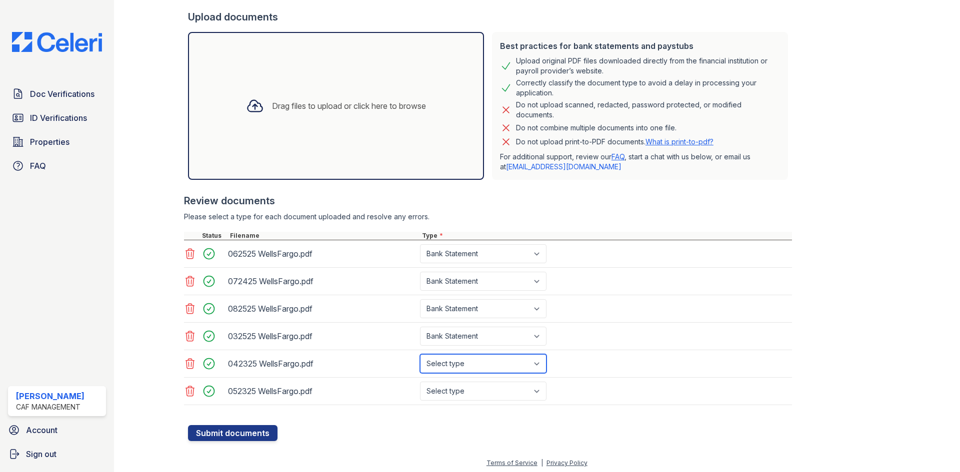
click at [457, 358] on select "Select type Paystub Bank Statement Offer Letter Tax Documents Benefit Award Let…" at bounding box center [483, 363] width 126 height 19
select select "bank_statement"
click at [420, 354] on select "Select type Paystub Bank Statement Offer Letter Tax Documents Benefit Award Let…" at bounding box center [483, 363] width 126 height 19
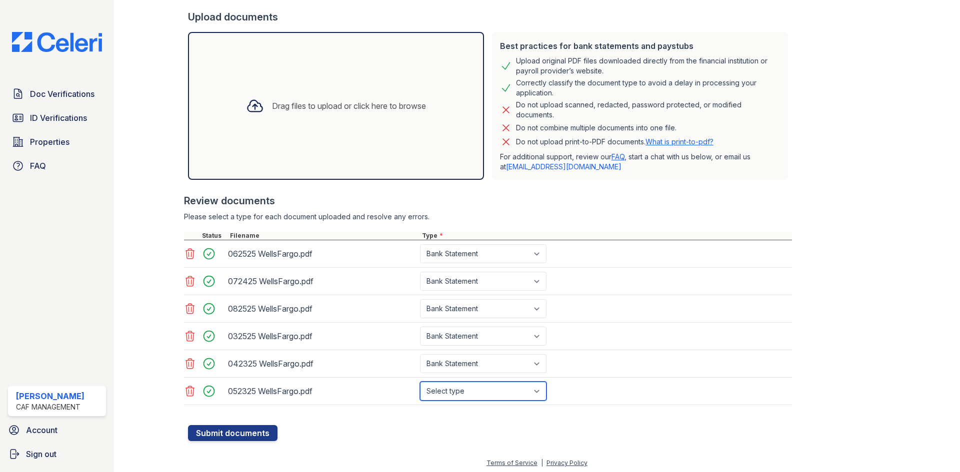
click at [462, 388] on select "Select type Paystub Bank Statement Offer Letter Tax Documents Benefit Award Let…" at bounding box center [483, 391] width 126 height 19
select select "bank_statement"
click at [420, 382] on select "Select type Paystub Bank Statement Offer Letter Tax Documents Benefit Award Let…" at bounding box center [483, 391] width 126 height 19
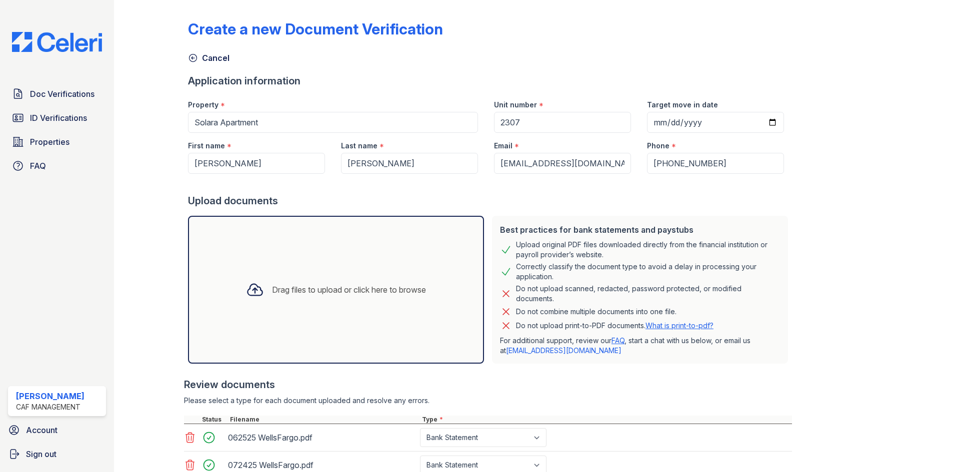
scroll to position [187, 0]
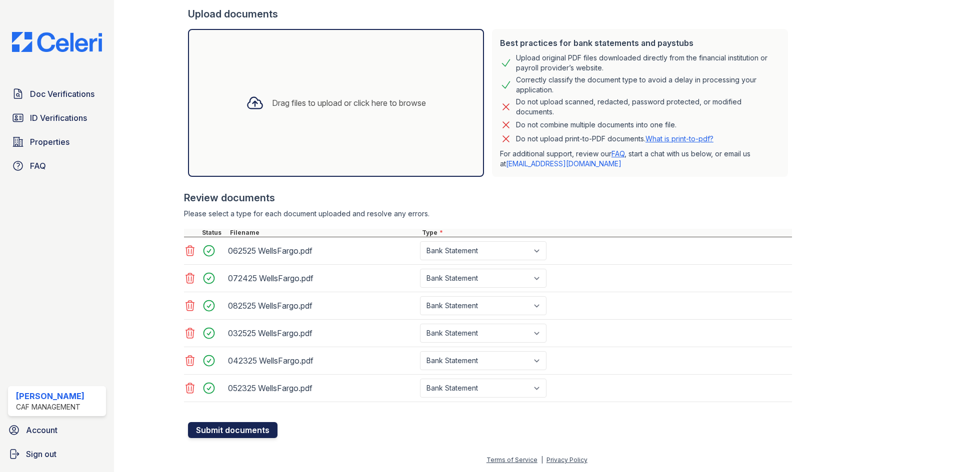
click at [241, 431] on button "Submit documents" at bounding box center [232, 430] width 89 height 16
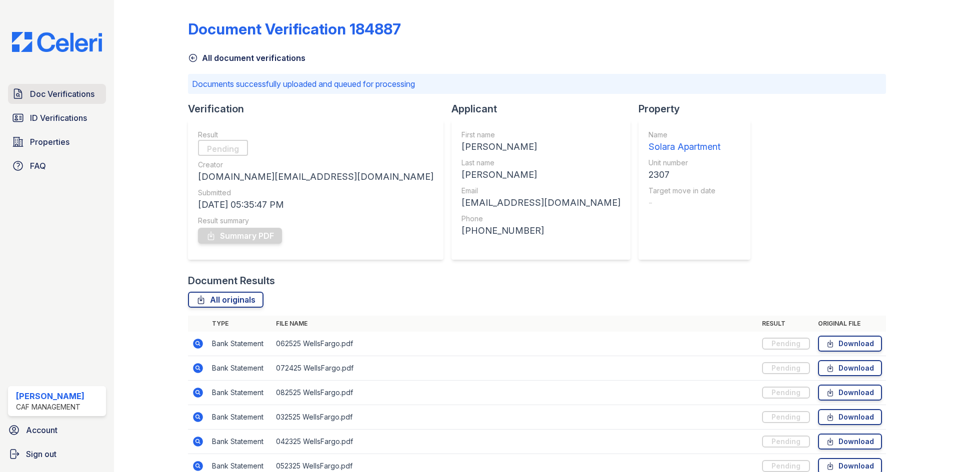
click at [44, 87] on link "Doc Verifications" at bounding box center [57, 94] width 98 height 20
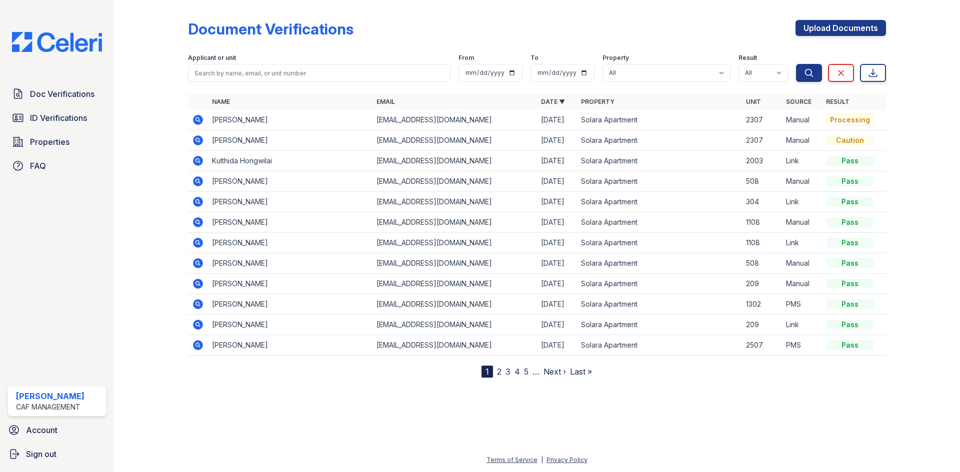
click at [200, 119] on icon at bounding box center [198, 120] width 10 height 10
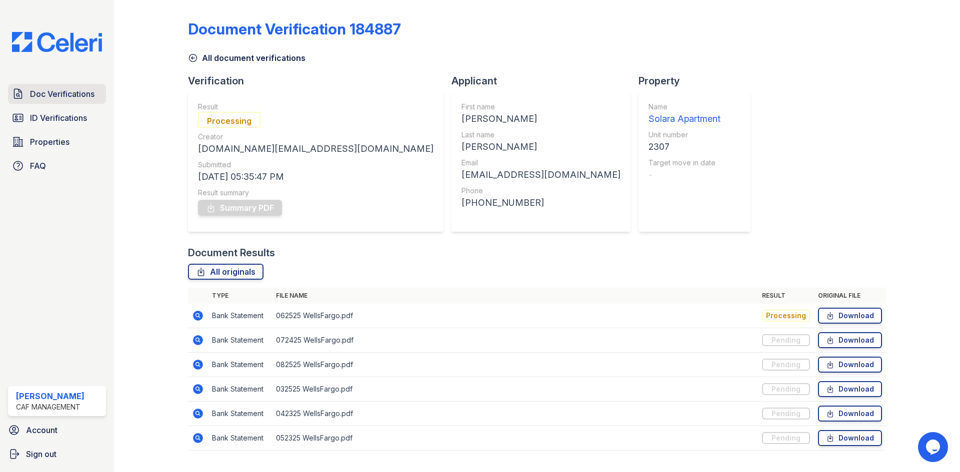
click at [59, 101] on link "Doc Verifications" at bounding box center [57, 94] width 98 height 20
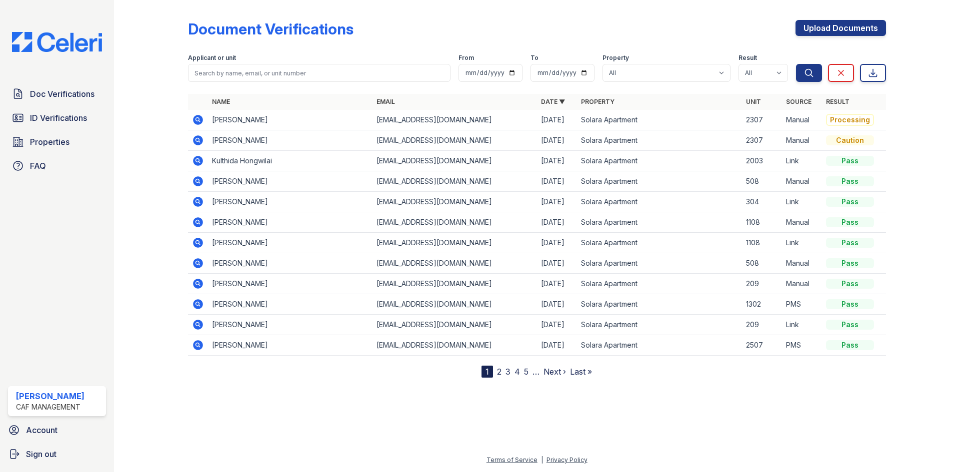
click at [200, 119] on icon at bounding box center [198, 120] width 10 height 10
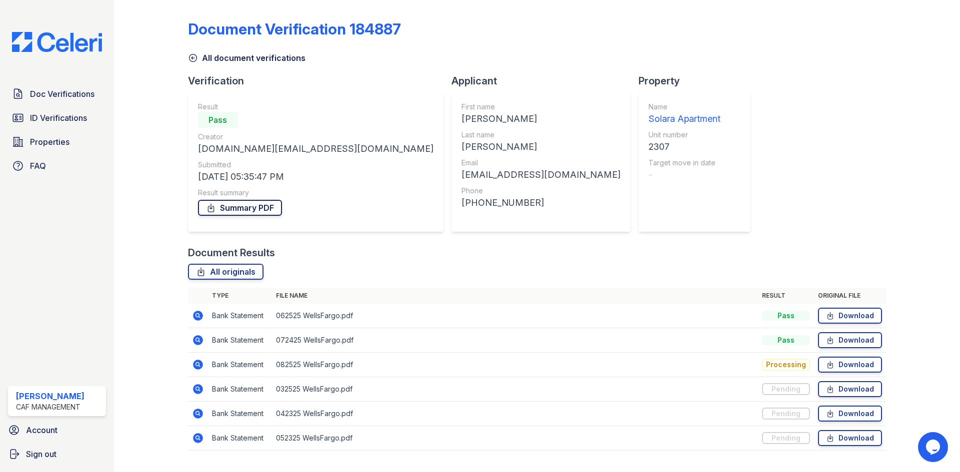
click at [266, 207] on link "Summary PDF" at bounding box center [240, 208] width 84 height 16
